Goal: Task Accomplishment & Management: Manage account settings

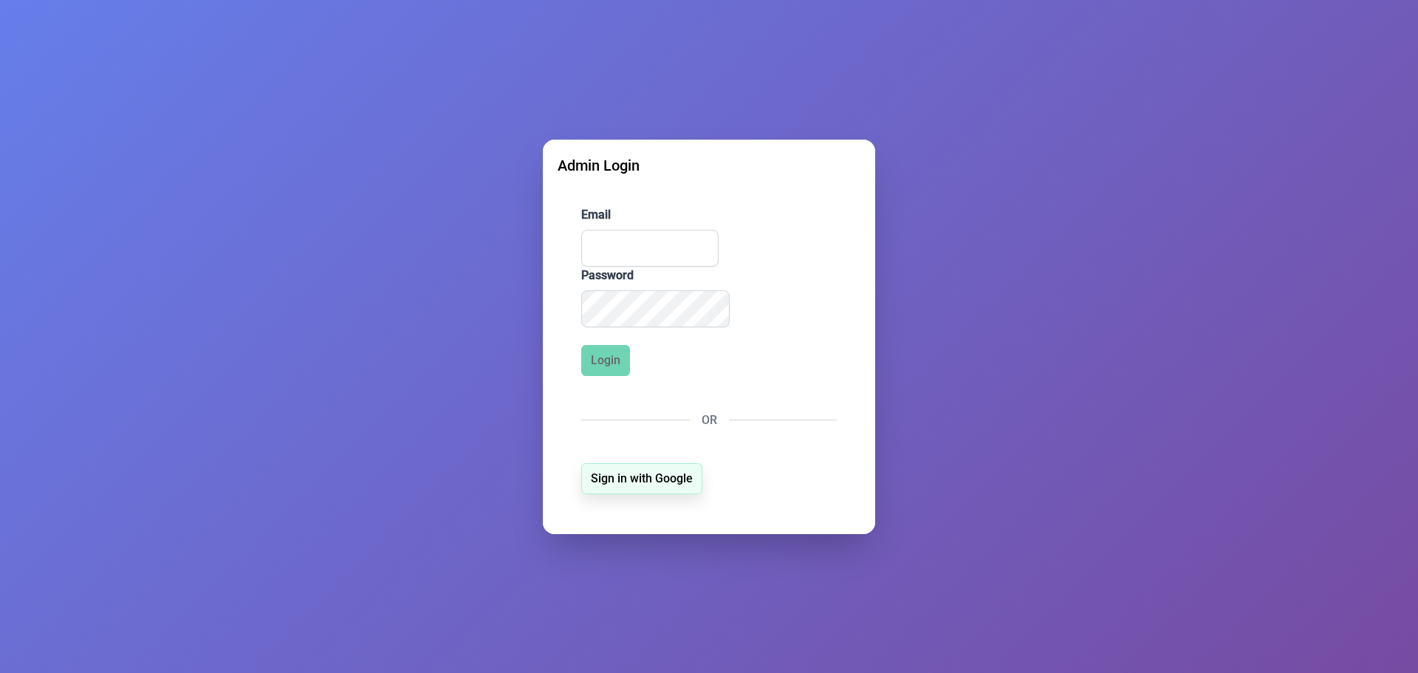
click at [621, 474] on span "Sign in with Google" at bounding box center [642, 479] width 102 height 18
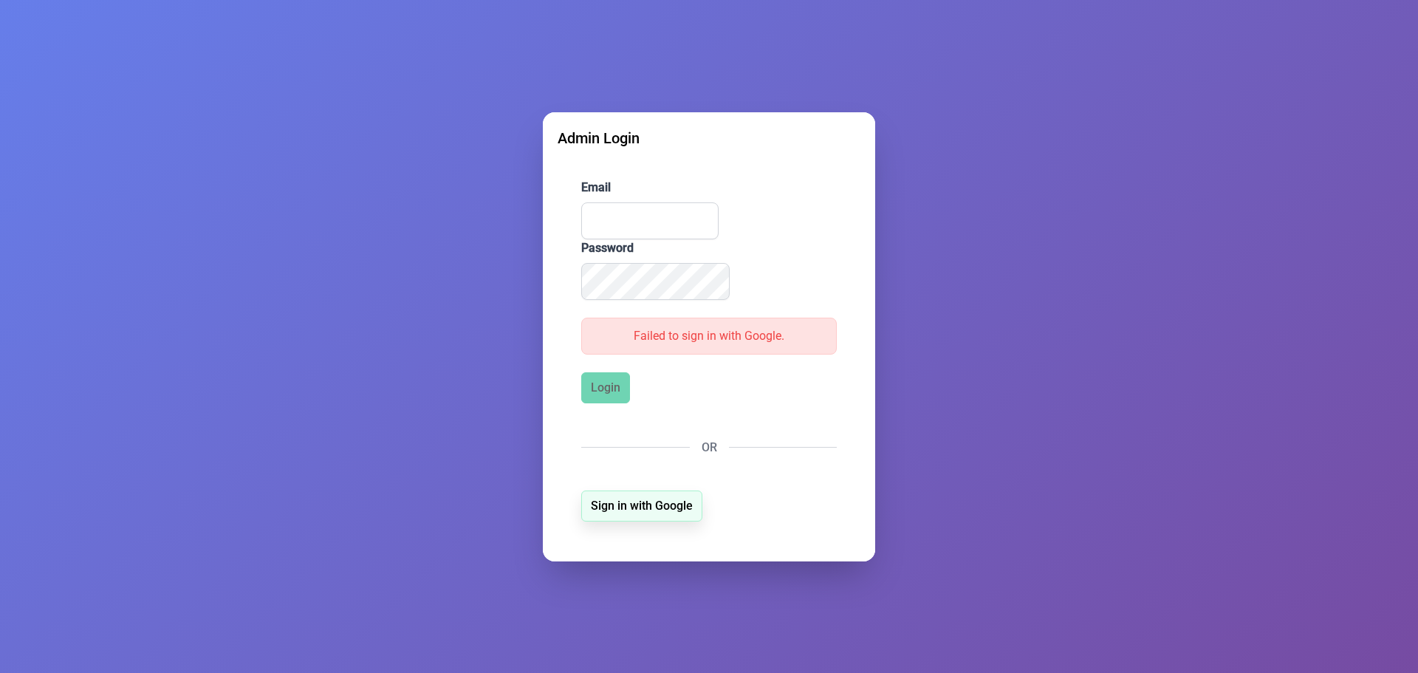
click at [632, 511] on span "Sign in with Google" at bounding box center [642, 506] width 102 height 18
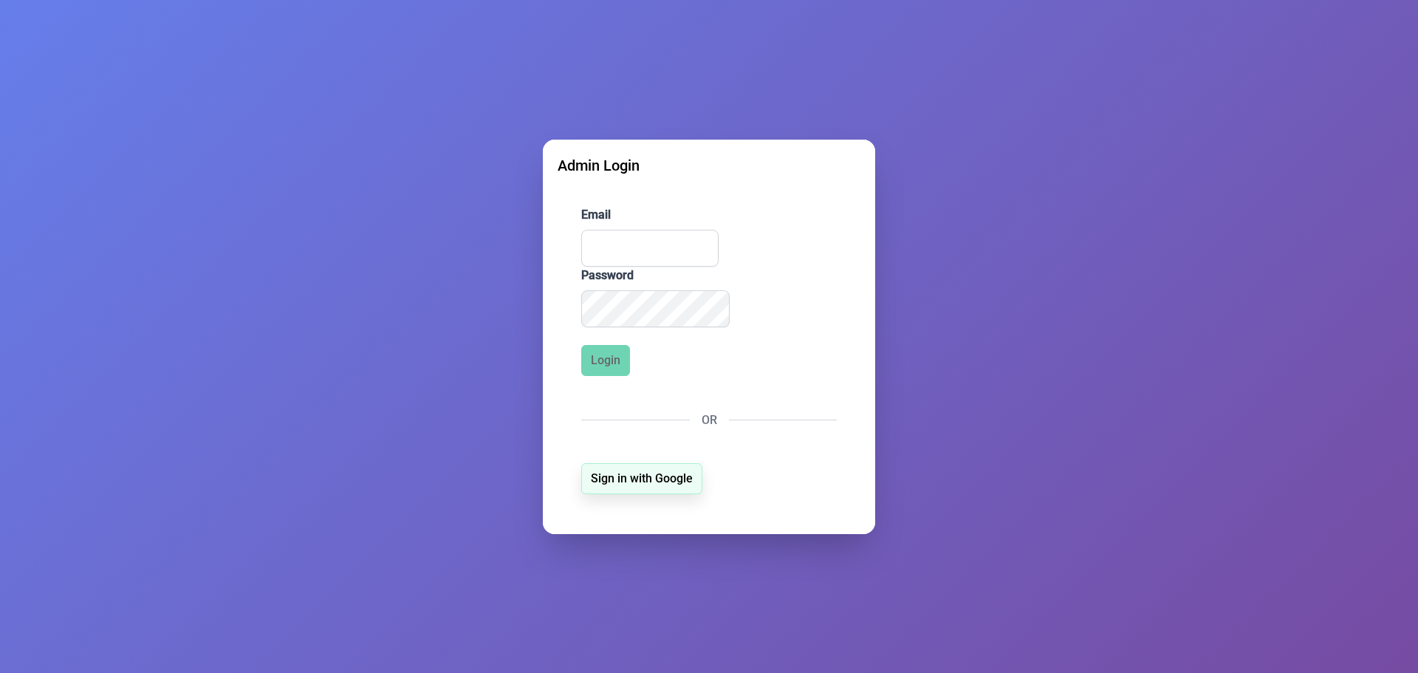
click at [625, 479] on span "Sign in with Google" at bounding box center [642, 479] width 102 height 18
